Goal: Task Accomplishment & Management: Use online tool/utility

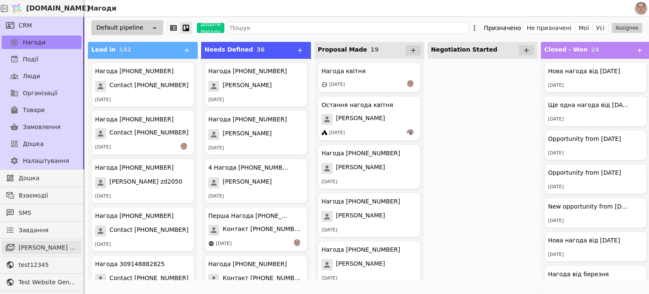
drag, startPoint x: 56, startPoint y: 248, endPoint x: 63, endPoint y: 245, distance: 7.2
click at [56, 248] on span "[PERSON_NAME] розсилки" at bounding box center [48, 247] width 59 height 9
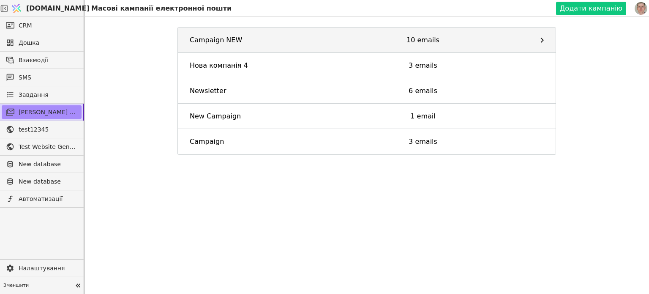
click at [473, 35] on link "Campaign NEW 10 emails" at bounding box center [367, 39] width 378 height 25
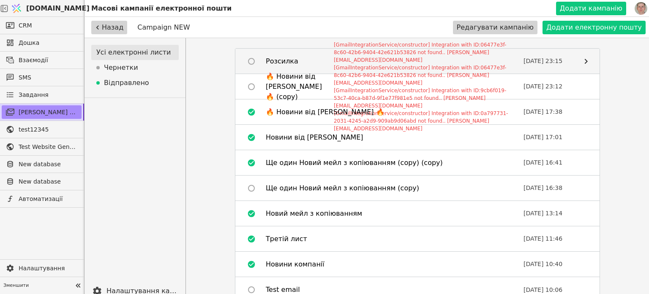
click at [290, 65] on div "Розсилка" at bounding box center [282, 61] width 33 height 10
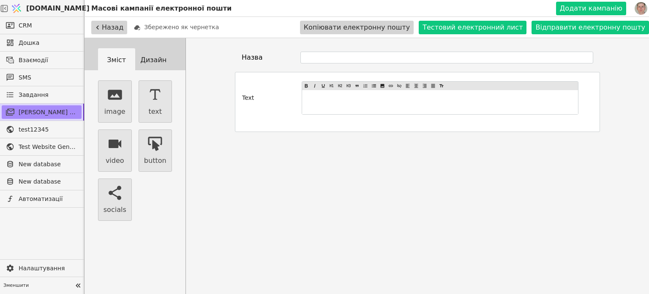
type input "Розсилка"
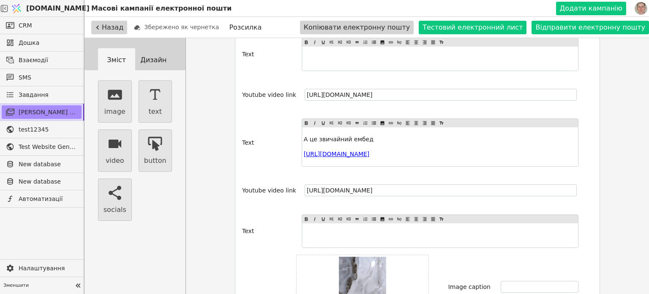
scroll to position [1221, 0]
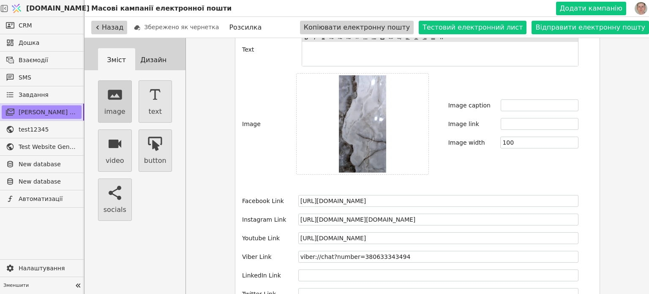
click at [117, 103] on button "image" at bounding box center [115, 101] width 34 height 42
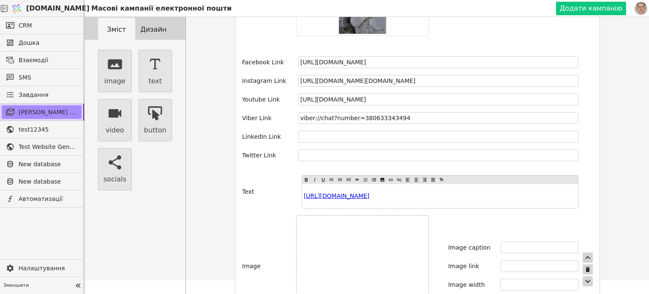
scroll to position [38, 0]
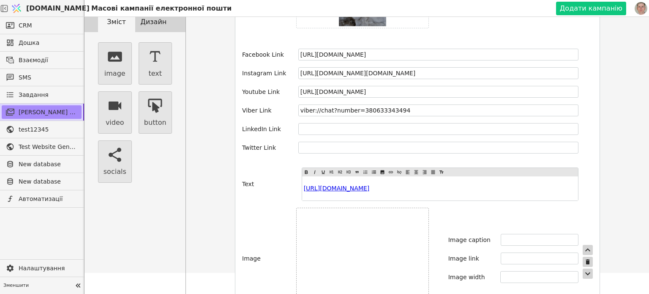
click at [394, 207] on label at bounding box center [362, 257] width 133 height 101
click at [362, 258] on input "file" at bounding box center [362, 258] width 0 height 0
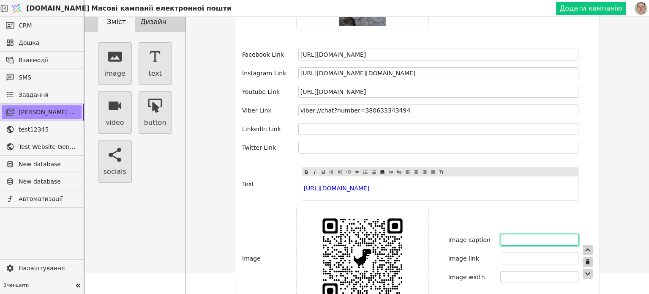
click at [517, 234] on input "text" at bounding box center [539, 240] width 78 height 12
click at [459, 235] on label "Image caption" at bounding box center [469, 239] width 42 height 9
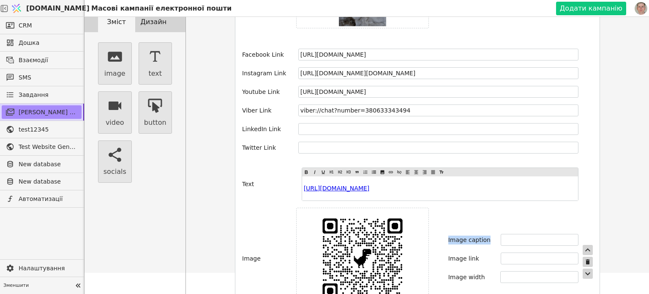
click at [459, 235] on label "Image caption" at bounding box center [469, 239] width 42 height 9
copy label "Image caption"
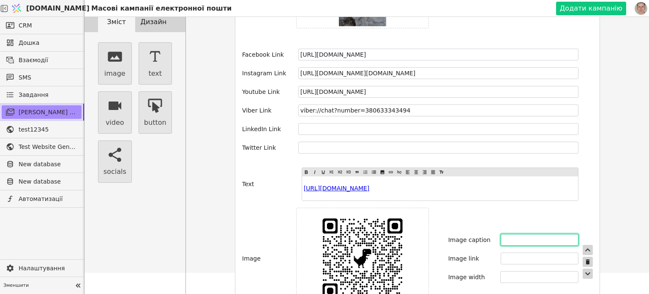
click at [518, 234] on input "text" at bounding box center [539, 240] width 78 height 12
paste input "Image caption"
type input "Image caption"
click at [448, 254] on label "Image link" at bounding box center [463, 258] width 31 height 9
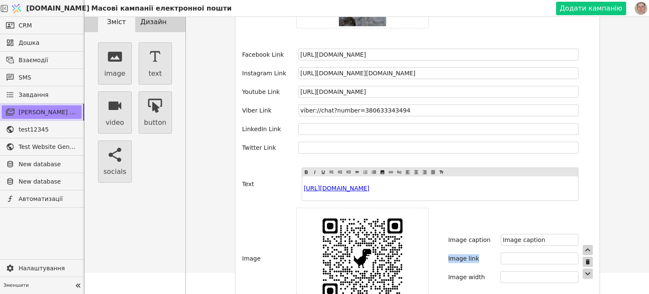
click at [448, 254] on label "Image link" at bounding box center [463, 258] width 31 height 9
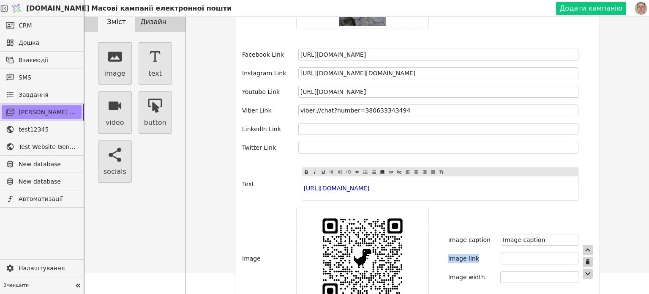
click at [448, 254] on label "Image link" at bounding box center [463, 258] width 31 height 9
copy label "Image link"
click at [500, 252] on input "text" at bounding box center [539, 258] width 78 height 12
paste input "Image link"
type input "Image link"
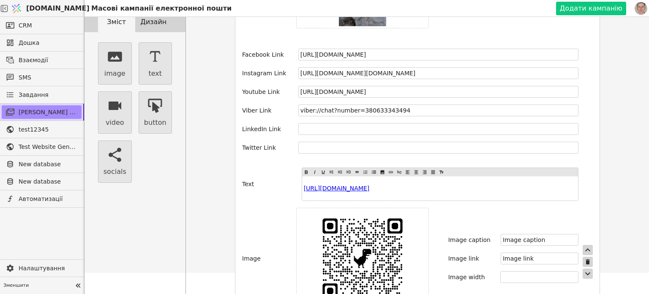
click at [451, 272] on label "Image width" at bounding box center [466, 276] width 37 height 9
click at [505, 271] on input "number" at bounding box center [539, 277] width 78 height 12
drag, startPoint x: 495, startPoint y: 239, endPoint x: 427, endPoint y: 239, distance: 68.0
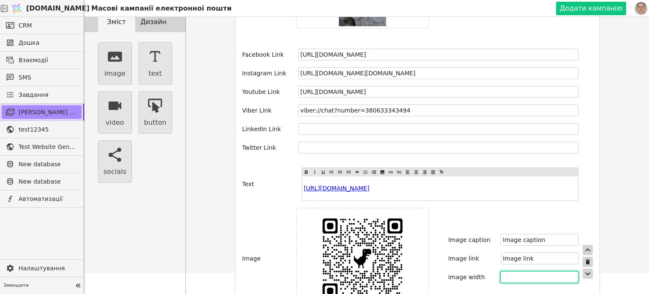
click at [448, 271] on div "Image width" at bounding box center [513, 277] width 130 height 12
click at [452, 272] on label "Image width" at bounding box center [466, 276] width 37 height 9
click at [448, 272] on label "Image width" at bounding box center [466, 276] width 37 height 9
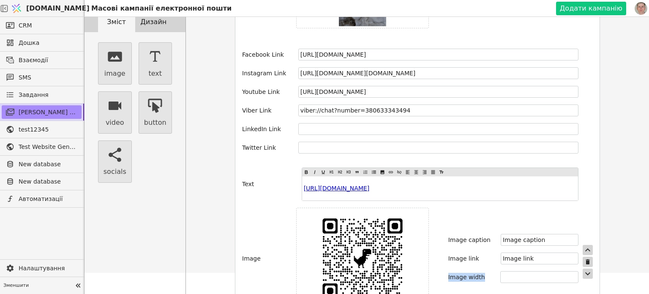
click at [448, 272] on label "Image width" at bounding box center [466, 276] width 37 height 9
drag, startPoint x: 494, startPoint y: 236, endPoint x: 498, endPoint y: 239, distance: 4.8
click at [500, 271] on input "number" at bounding box center [539, 277] width 78 height 12
drag, startPoint x: 489, startPoint y: 238, endPoint x: 472, endPoint y: 236, distance: 17.4
click at [472, 271] on div "Image width" at bounding box center [513, 277] width 130 height 12
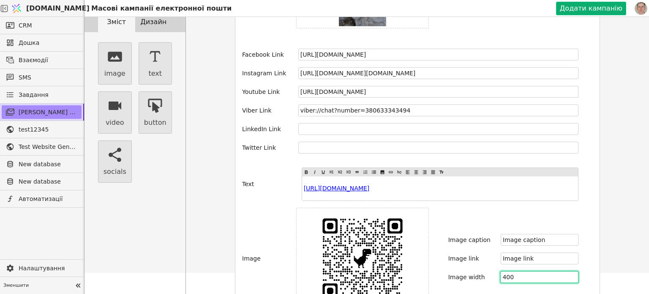
type input "400"
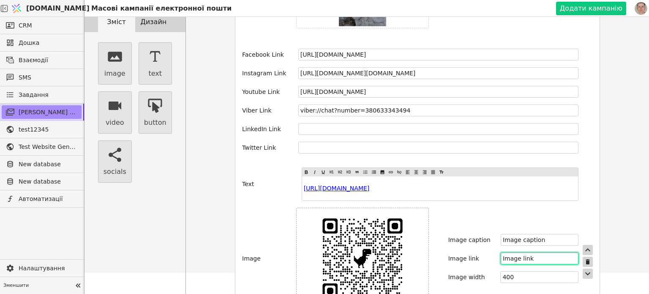
drag, startPoint x: 517, startPoint y: 218, endPoint x: 421, endPoint y: 209, distance: 95.4
click at [421, 209] on div "Image Image caption Image caption Image link Image link Image width 400" at bounding box center [417, 261] width 351 height 108
paste input "[URL][DOMAIN_NAME]"
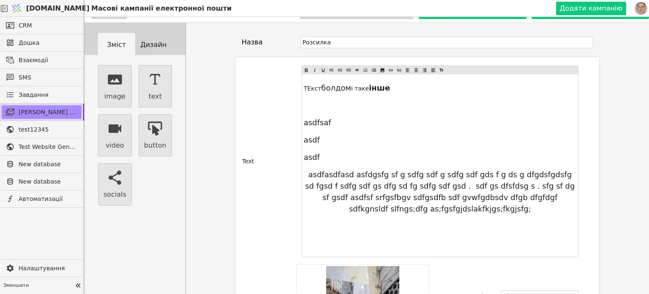
scroll to position [0, 0]
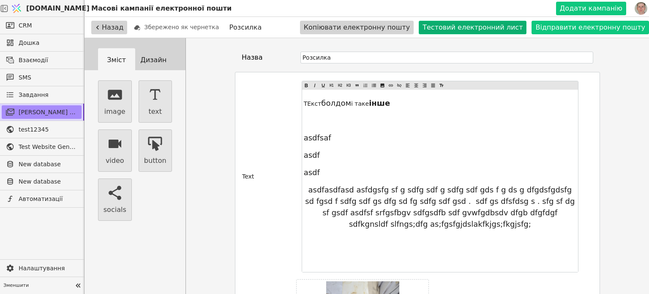
type input "[URL][DOMAIN_NAME]"
click at [487, 28] on button "Тестовий електронний лист" at bounding box center [473, 28] width 108 height 14
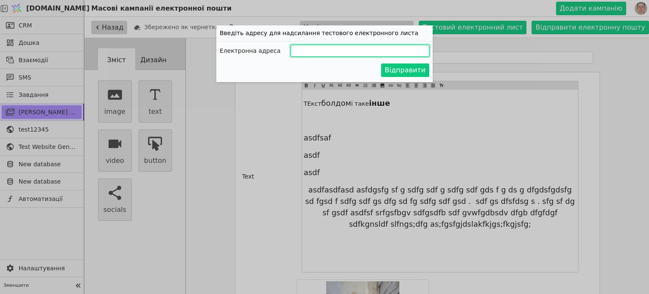
click at [327, 49] on input "Додати кампанію" at bounding box center [360, 51] width 139 height 12
type input "[PERSON_NAME][EMAIL_ADDRESS][DOMAIN_NAME]"
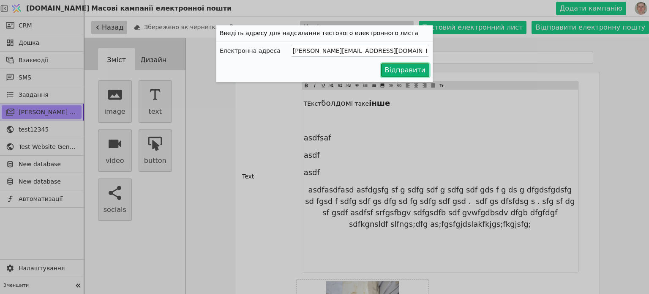
click at [412, 70] on button "Відправити" at bounding box center [405, 70] width 48 height 14
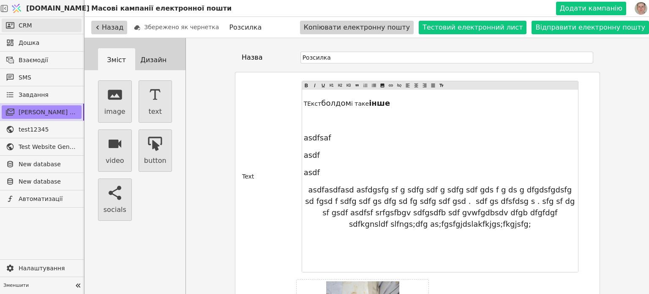
click at [49, 22] on link "CRM" at bounding box center [42, 26] width 80 height 14
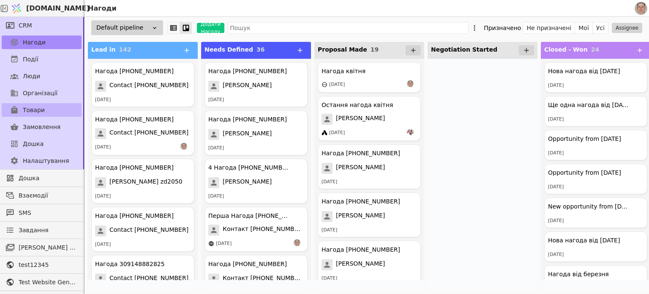
click at [52, 109] on link "Товари" at bounding box center [42, 110] width 80 height 14
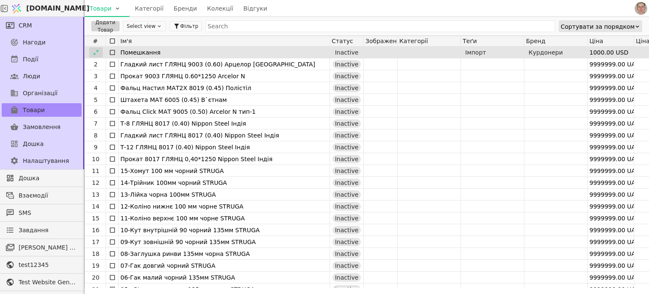
click at [96, 49] on icon at bounding box center [96, 52] width 6 height 6
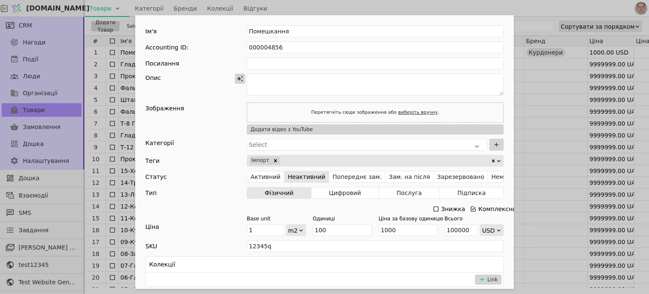
click at [239, 75] on icon "Add Opportunity" at bounding box center [240, 78] width 7 height 7
click at [237, 76] on icon "Add Opportunity" at bounding box center [240, 78] width 7 height 7
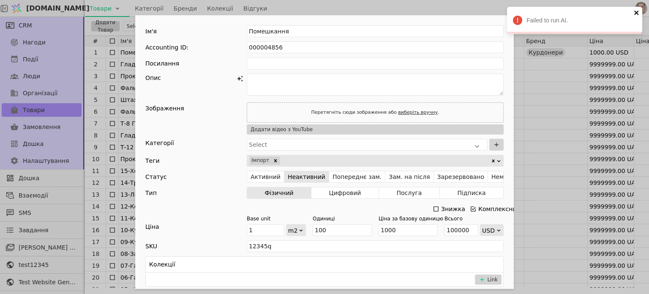
click at [636, 11] on icon "close" at bounding box center [636, 12] width 6 height 7
click at [633, 11] on icon "close" at bounding box center [636, 12] width 6 height 7
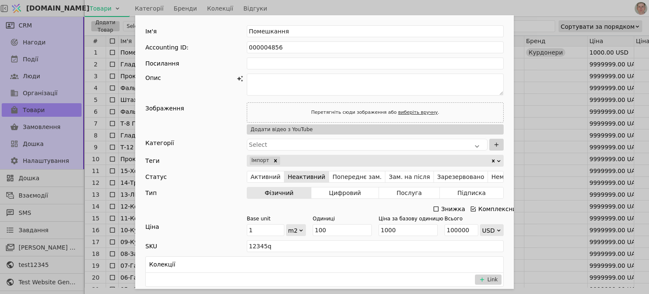
drag, startPoint x: 540, startPoint y: 6, endPoint x: 543, endPoint y: 13, distance: 7.4
click at [540, 5] on div "Ім'я Помешкання Accounting ID: 000004856 Посилання Опис Зображення Перетягніть …" at bounding box center [324, 147] width 649 height 294
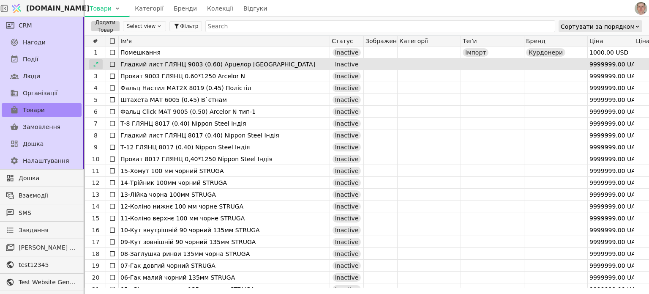
click at [96, 64] on icon at bounding box center [96, 64] width 6 height 6
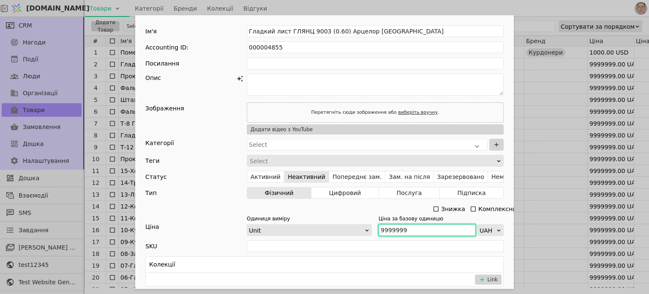
drag, startPoint x: 411, startPoint y: 230, endPoint x: 343, endPoint y: 219, distance: 68.5
click at [343, 219] on div "Одиниця виміру Unit Ціна за базову одиницю 9999999 UAH" at bounding box center [375, 225] width 257 height 21
type input "12"
click at [533, 109] on div "Ім'я Гладкий лист ГЛЯНЦ 9003 (0.60) Арцелор Німеччина Accounting ID: 000004855 …" at bounding box center [324, 147] width 649 height 294
